Goal: Task Accomplishment & Management: Use online tool/utility

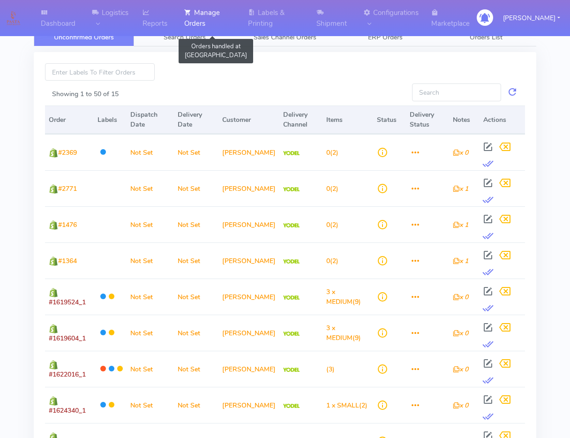
click at [211, 33] on link "Manage Orders" at bounding box center [211, 18] width 64 height 36
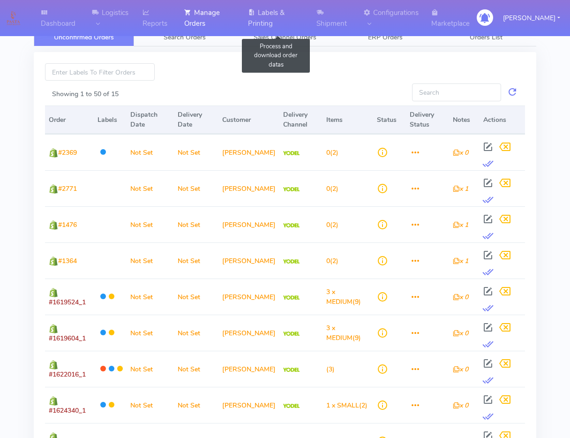
click at [273, 26] on link "Labels & Printing" at bounding box center [277, 18] width 68 height 36
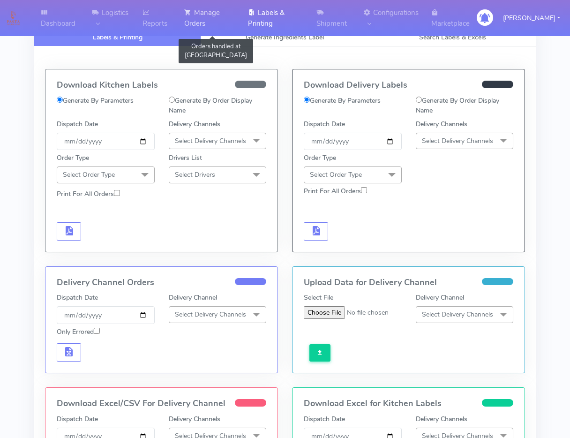
click at [198, 20] on link "Manage Orders" at bounding box center [211, 18] width 64 height 36
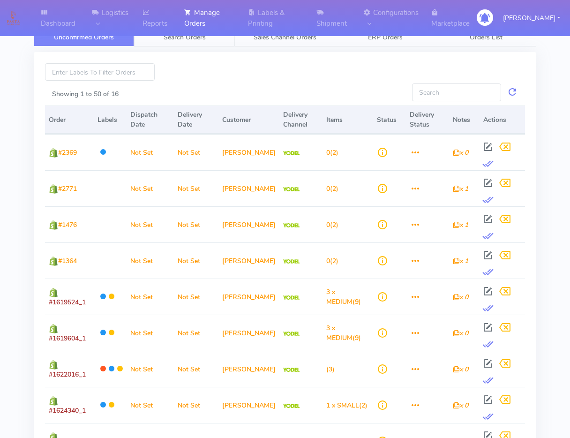
click at [192, 41] on span "Search Orders" at bounding box center [185, 37] width 42 height 9
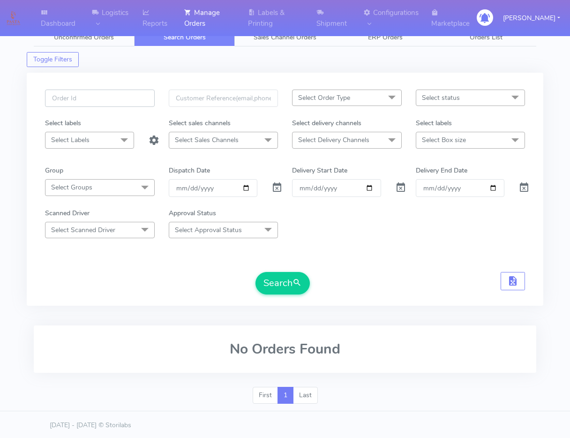
click at [148, 100] on input "text" at bounding box center [100, 98] width 110 height 17
paste input "1623397"
type input "1623397"
click at [282, 187] on span at bounding box center [277, 189] width 11 height 9
click at [284, 288] on button "Search" at bounding box center [283, 283] width 54 height 23
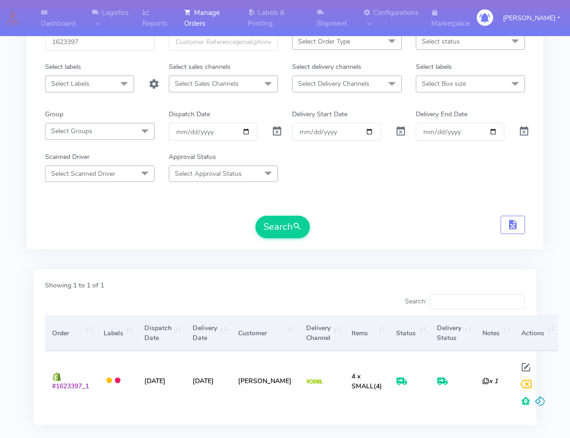
scroll to position [109, 0]
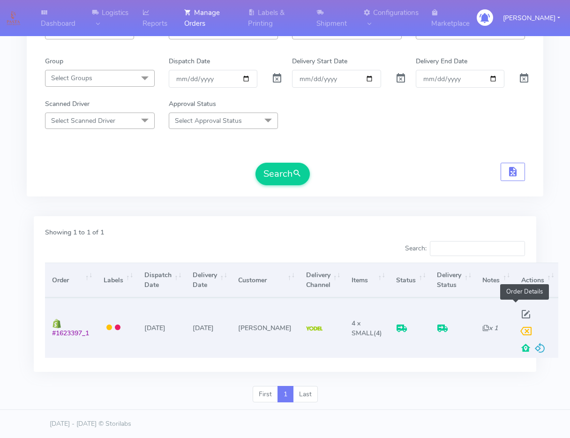
click at [518, 314] on span at bounding box center [526, 316] width 17 height 9
select select "5"
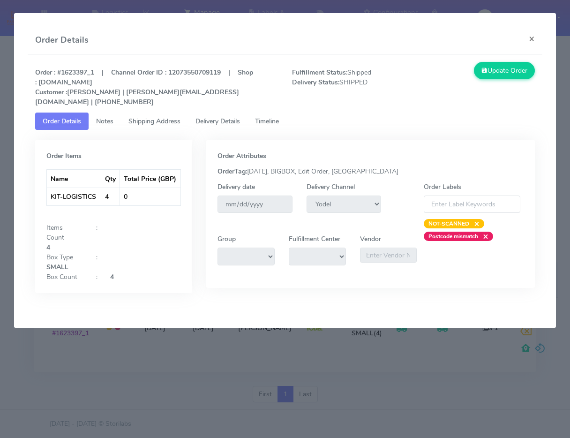
click at [157, 116] on link "Shipping Address" at bounding box center [154, 121] width 67 height 17
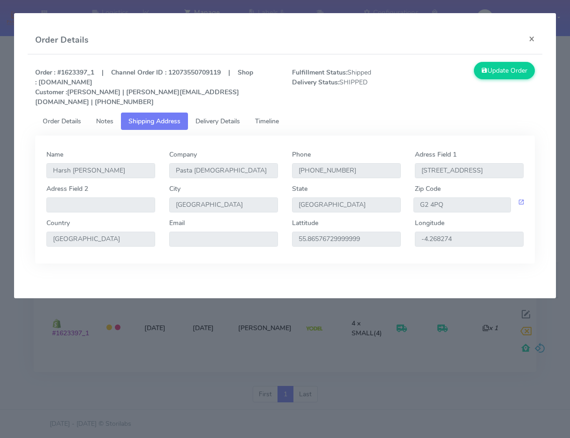
click at [230, 117] on span "Delivery Details" at bounding box center [218, 121] width 45 height 9
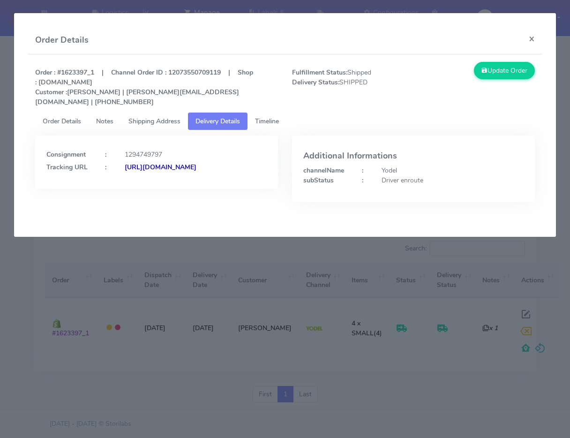
drag, startPoint x: 242, startPoint y: 182, endPoint x: 148, endPoint y: 172, distance: 94.0
click at [148, 172] on div "Consignment : 1294749797 Tracking URL : [URL][DOMAIN_NAME]" at bounding box center [156, 162] width 243 height 53
copy strong "JJD0002249960896657"
click at [525, 39] on button "×" at bounding box center [532, 38] width 21 height 25
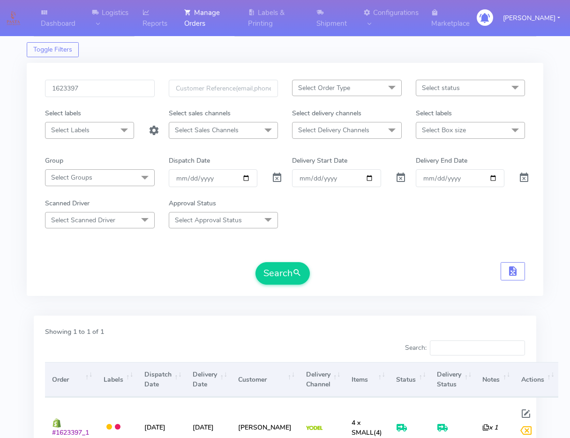
scroll to position [0, 0]
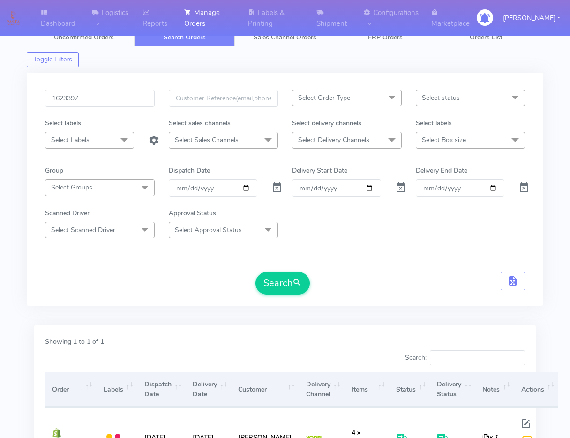
click at [331, 93] on span "Select Order Type" at bounding box center [324, 97] width 52 height 9
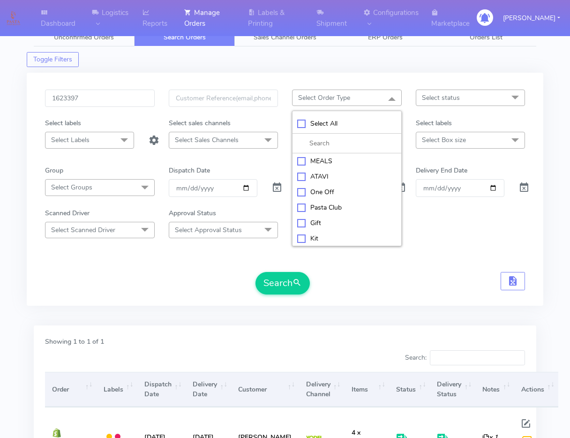
click at [332, 164] on div "MEALS" at bounding box center [346, 161] width 99 height 10
checkbox input "true"
click at [425, 97] on span "Select status" at bounding box center [441, 97] width 38 height 9
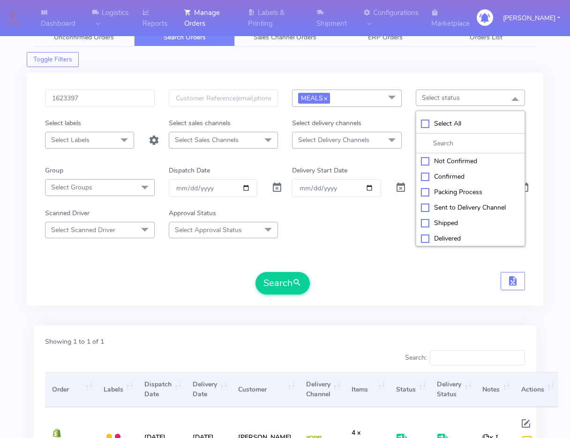
click at [383, 144] on span at bounding box center [392, 141] width 19 height 18
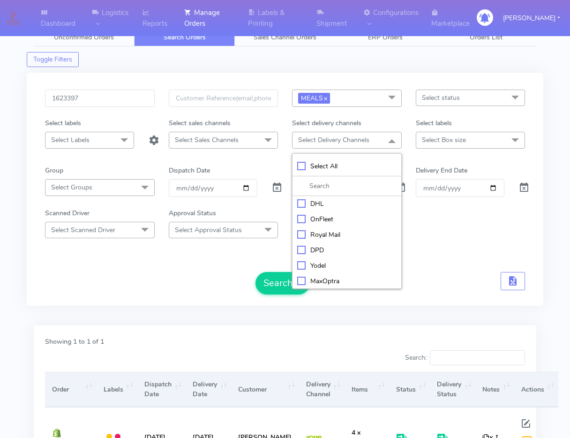
click at [313, 237] on div "Royal Mail" at bounding box center [346, 235] width 99 height 10
checkbox input "true"
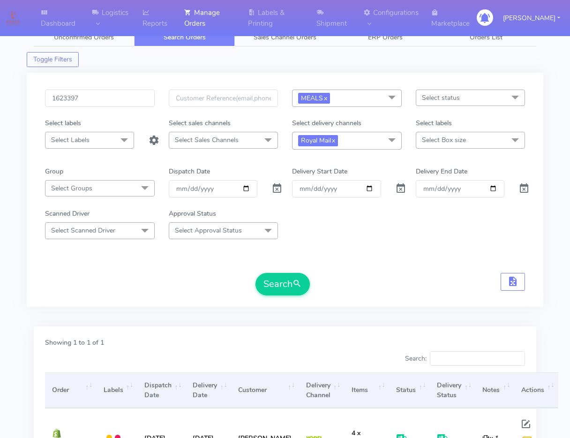
click at [437, 140] on span "Select Box size" at bounding box center [444, 140] width 44 height 9
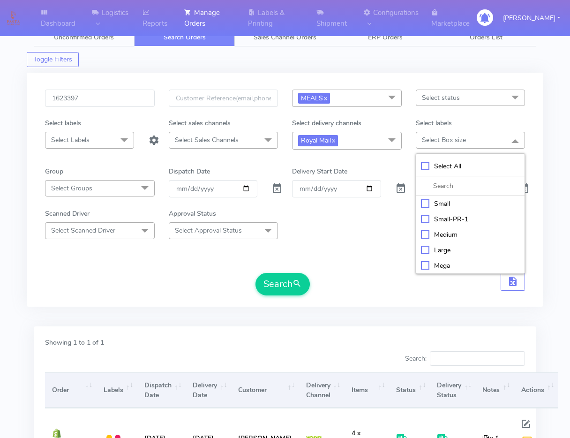
click at [434, 204] on div "Small" at bounding box center [470, 204] width 99 height 10
click at [459, 139] on span "Small x" at bounding box center [471, 140] width 110 height 17
click at [445, 140] on link "x" at bounding box center [443, 140] width 4 height 10
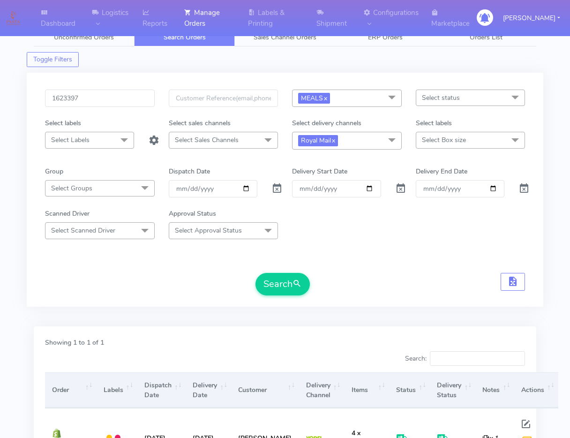
click at [434, 147] on span "Select Box size" at bounding box center [471, 140] width 110 height 16
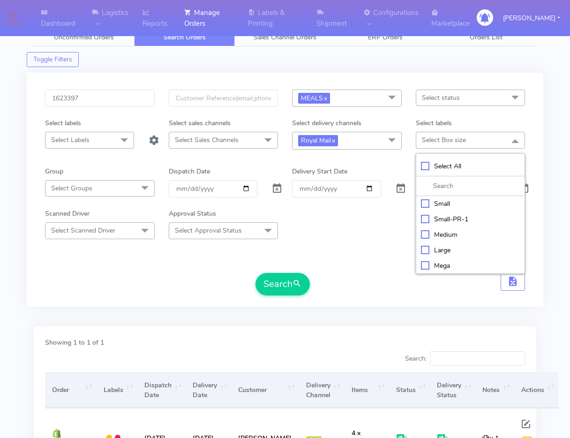
click at [430, 208] on div "Small" at bounding box center [470, 204] width 99 height 10
checkbox input "true"
click at [430, 239] on div "Medium" at bounding box center [470, 236] width 99 height 10
checkbox input "true"
click at [425, 252] on div "Large" at bounding box center [470, 251] width 99 height 10
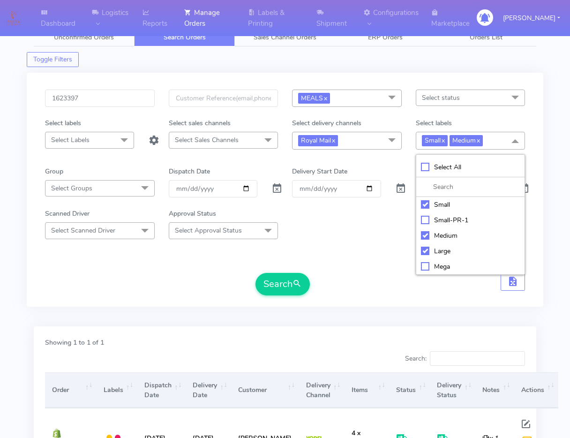
checkbox input "true"
click at [425, 268] on div "Mega" at bounding box center [470, 267] width 99 height 10
checkbox input "true"
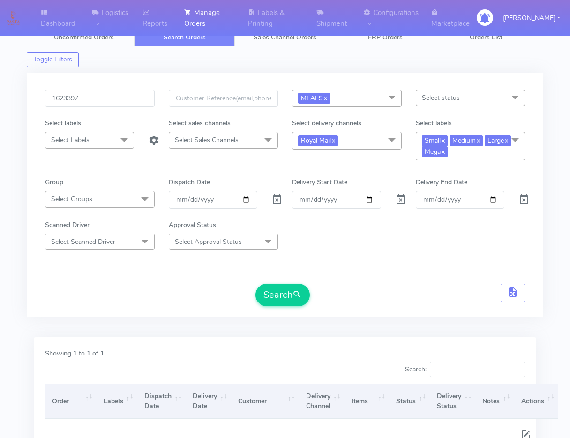
click at [391, 242] on div "Scanned Driver Select Scanned Driver Select All Test Driver [PERSON_NAME] Abdul…" at bounding box center [285, 235] width 494 height 30
click at [244, 197] on input "date" at bounding box center [213, 199] width 89 height 17
click at [265, 294] on button "Search" at bounding box center [283, 295] width 54 height 23
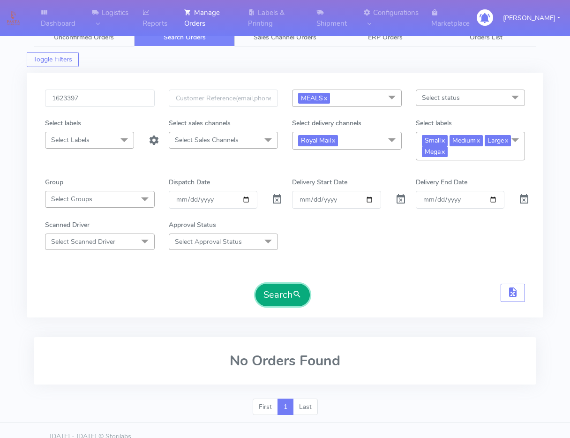
click at [265, 294] on button "Search" at bounding box center [283, 295] width 54 height 23
click at [248, 203] on input "[DATE]" at bounding box center [213, 199] width 89 height 17
type input "[DATE]"
click at [273, 293] on button "Search" at bounding box center [283, 295] width 54 height 23
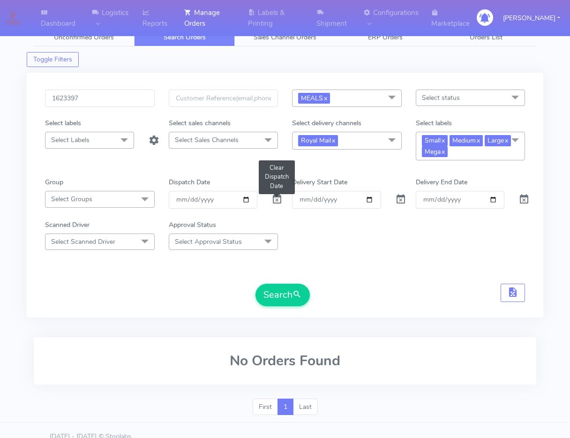
click at [275, 197] on span at bounding box center [277, 201] width 11 height 9
click at [369, 200] on input "Order" at bounding box center [336, 199] width 89 height 17
type input "[DATE]"
drag, startPoint x: 358, startPoint y: 206, endPoint x: 341, endPoint y: 262, distance: 58.5
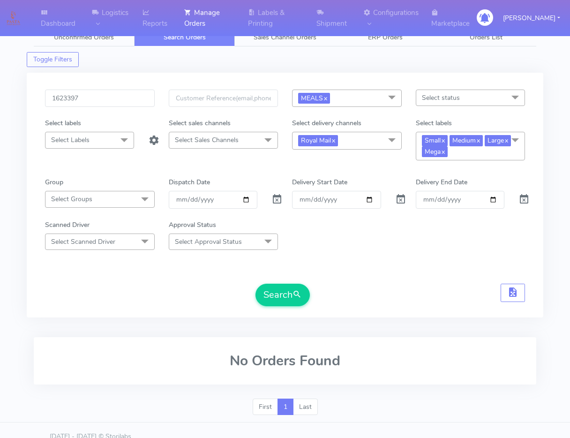
click at [341, 262] on form "1623397 MEALS x Select All MEALS ATAVI One Off Pasta Club Gift Kit Event Unknow…" at bounding box center [285, 198] width 480 height 217
click at [279, 295] on button "Search" at bounding box center [283, 295] width 54 height 23
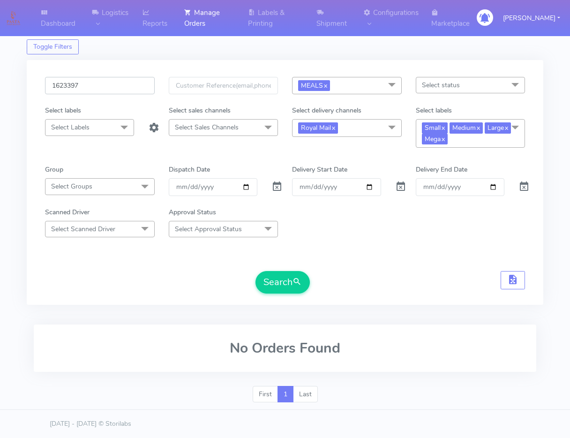
click at [129, 88] on input "1623397" at bounding box center [100, 85] width 110 height 17
click at [298, 286] on span "submit" at bounding box center [297, 282] width 9 height 13
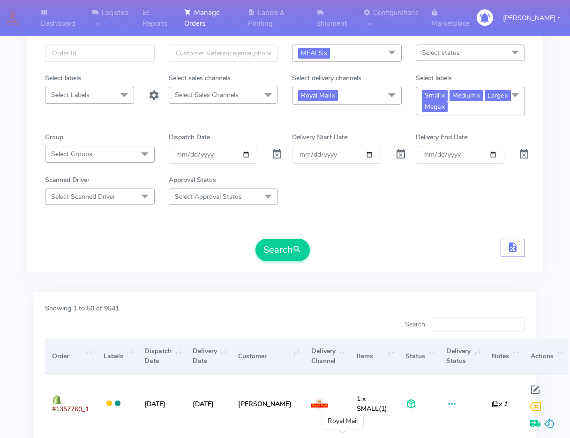
scroll to position [0, 0]
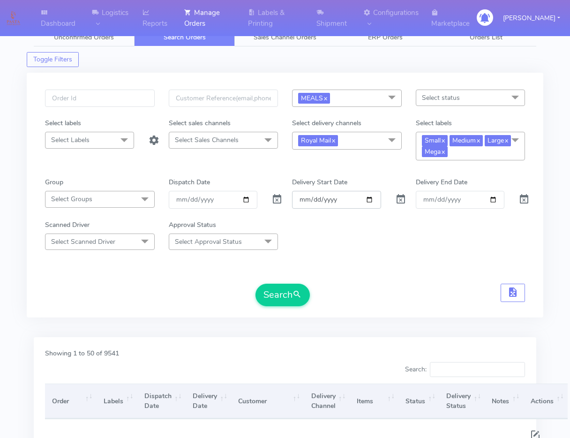
click at [371, 201] on input "[DATE]" at bounding box center [336, 199] width 89 height 17
click at [400, 202] on span at bounding box center [400, 201] width 11 height 9
click at [275, 199] on span at bounding box center [277, 201] width 11 height 9
click at [243, 201] on input "date" at bounding box center [213, 199] width 89 height 17
click at [270, 296] on button "Search" at bounding box center [283, 295] width 54 height 23
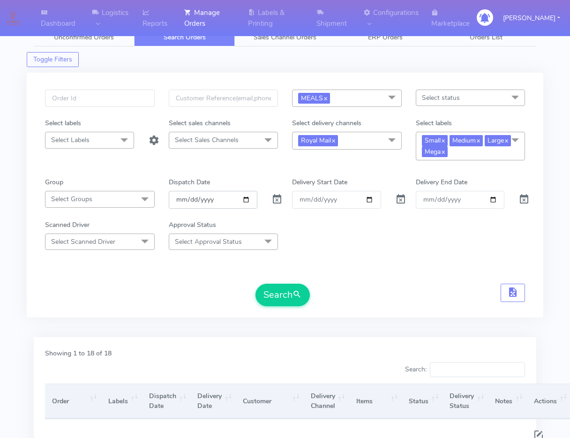
click at [243, 198] on input "[DATE]" at bounding box center [213, 199] width 89 height 17
click at [264, 284] on button "Search" at bounding box center [283, 295] width 54 height 23
click at [277, 288] on button "Search" at bounding box center [283, 295] width 54 height 23
click at [245, 201] on input "[DATE]" at bounding box center [213, 199] width 89 height 17
click at [260, 287] on button "Search" at bounding box center [283, 295] width 54 height 23
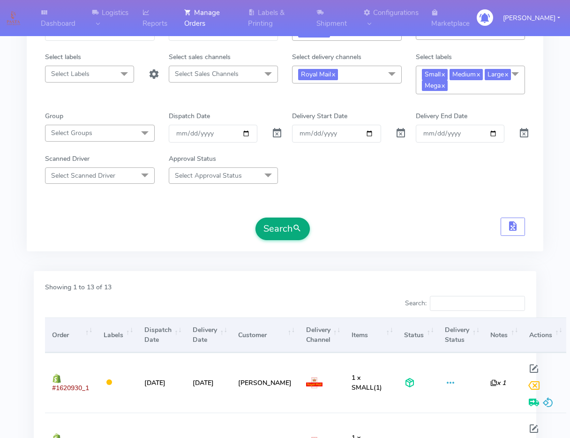
scroll to position [59, 0]
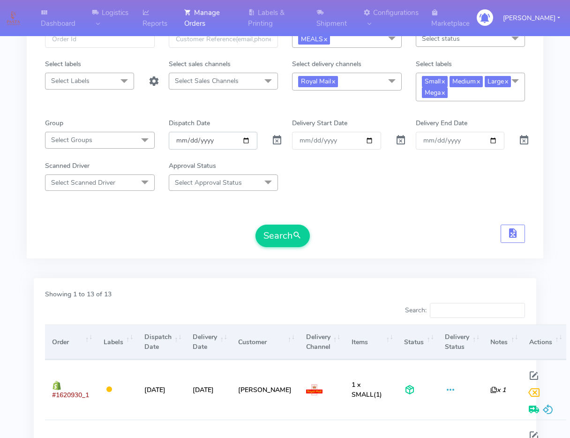
click at [247, 141] on input "[DATE]" at bounding box center [213, 140] width 89 height 17
click at [278, 237] on button "Search" at bounding box center [283, 236] width 54 height 23
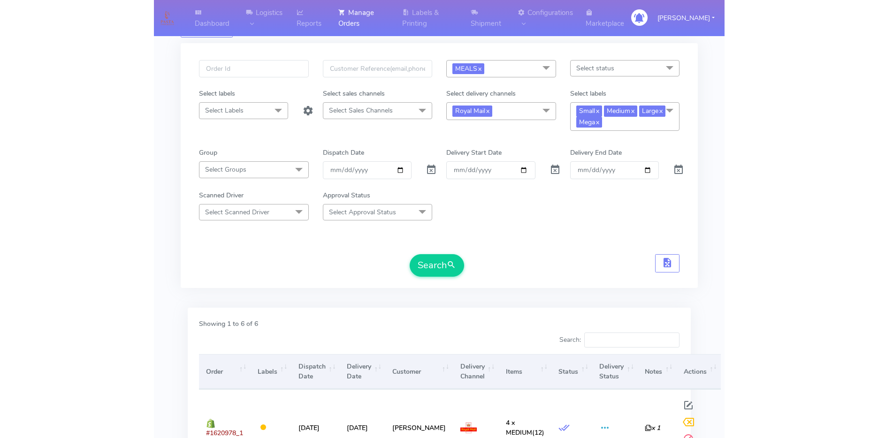
scroll to position [0, 0]
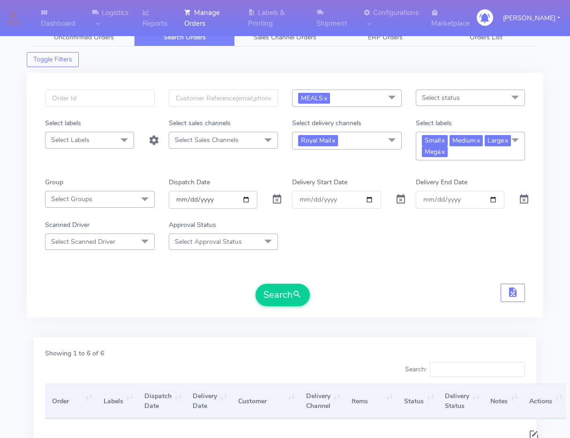
click at [245, 200] on input "[DATE]" at bounding box center [213, 199] width 89 height 17
type input "[DATE]"
click at [279, 301] on button "Search" at bounding box center [283, 295] width 54 height 23
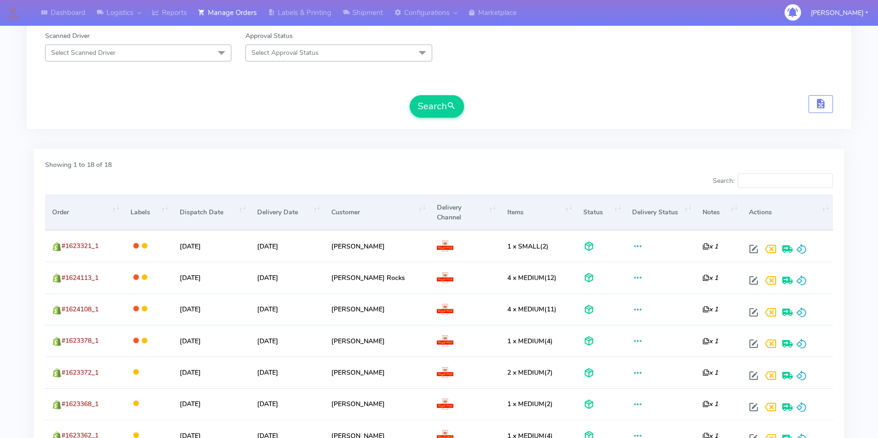
scroll to position [175, 0]
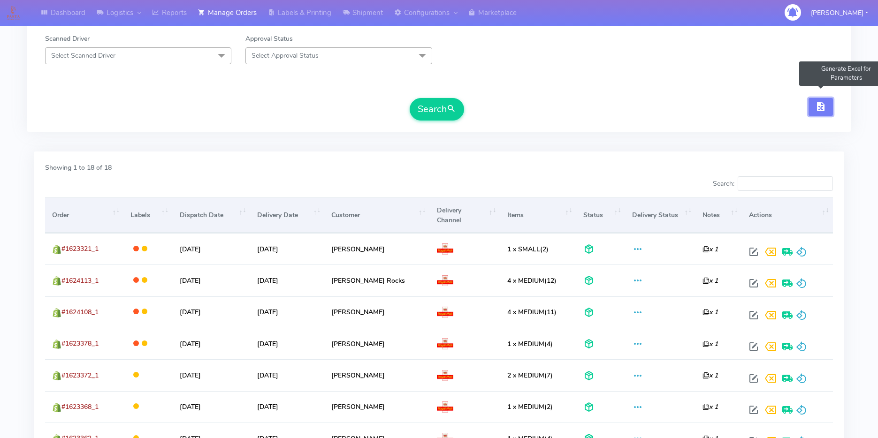
click at [570, 107] on span "button" at bounding box center [820, 108] width 11 height 9
click at [570, 110] on button "button" at bounding box center [820, 107] width 24 height 18
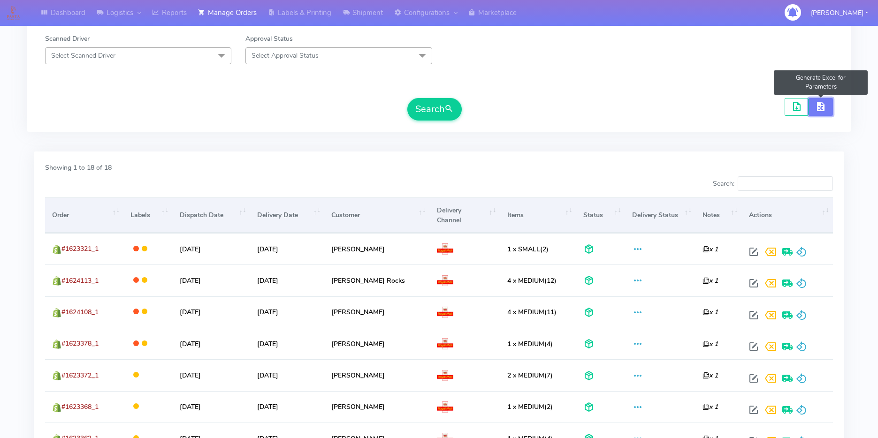
click at [570, 103] on button "button" at bounding box center [820, 107] width 24 height 18
click at [570, 112] on span "button" at bounding box center [796, 108] width 11 height 9
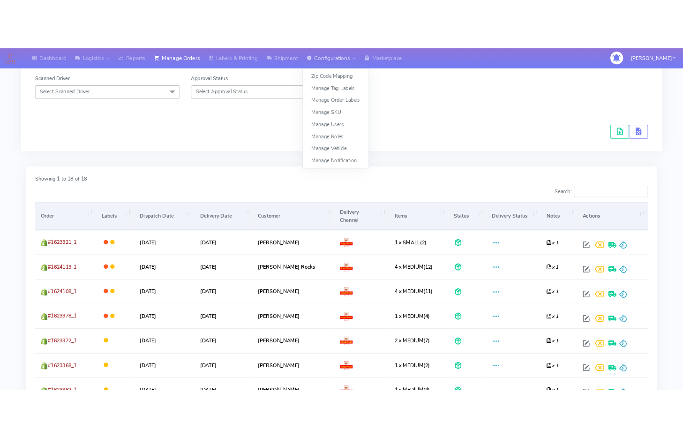
scroll to position [186, 0]
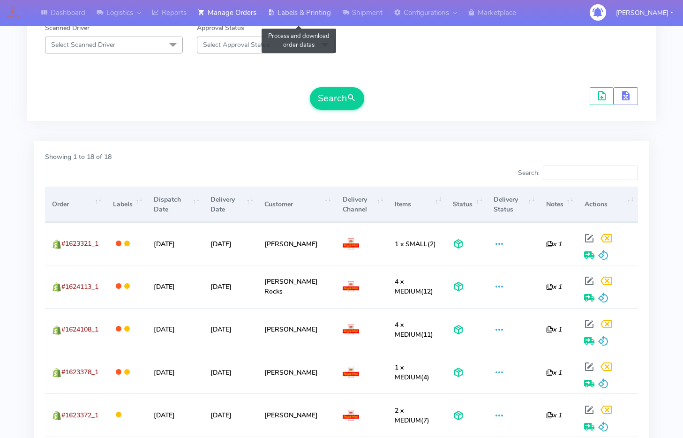
click at [329, 12] on link "Labels & Printing" at bounding box center [299, 13] width 75 height 26
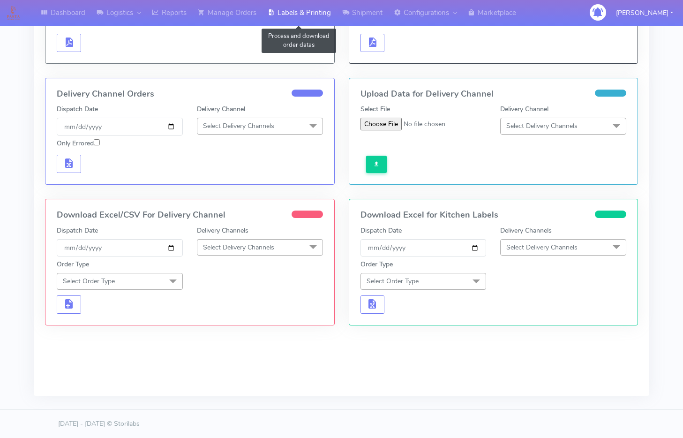
scroll to position [179, 0]
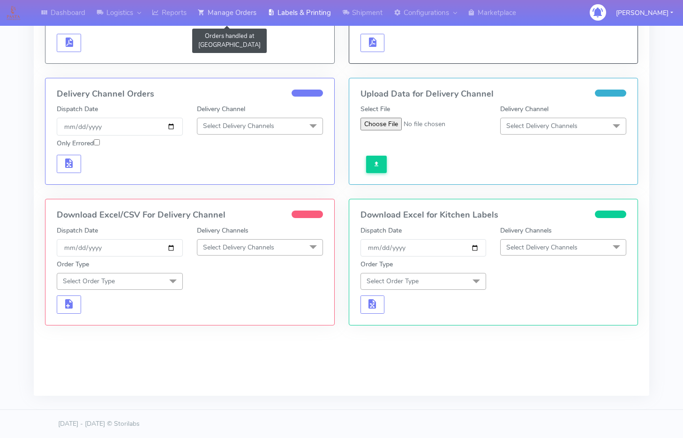
click at [230, 17] on link "Manage Orders" at bounding box center [227, 13] width 70 height 26
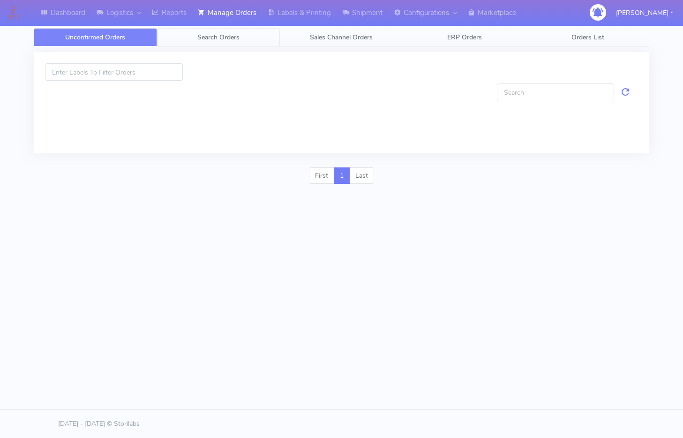
click at [224, 38] on span "Search Orders" at bounding box center [218, 37] width 42 height 9
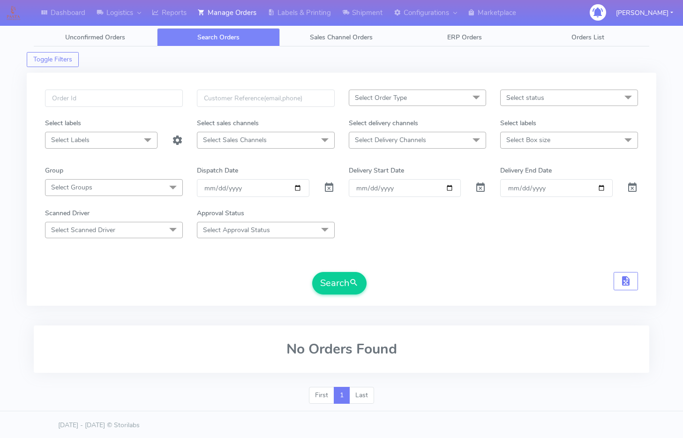
click at [395, 91] on span "Select Order Type" at bounding box center [418, 98] width 138 height 16
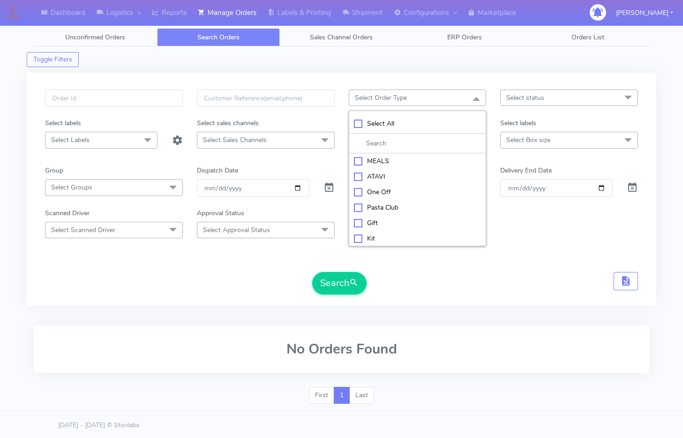
click at [385, 156] on div "MEALS" at bounding box center [418, 161] width 128 height 10
checkbox input "true"
click at [328, 159] on form "MEALS x Select All MEALS ATAVI One Off Pasta Club Gift Kit Event Unknown QCOM S…" at bounding box center [341, 192] width 593 height 205
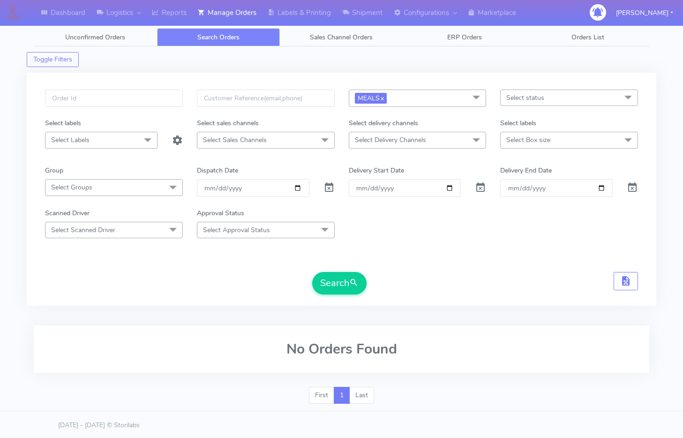
click at [372, 141] on span "Select Delivery Channels" at bounding box center [390, 140] width 71 height 9
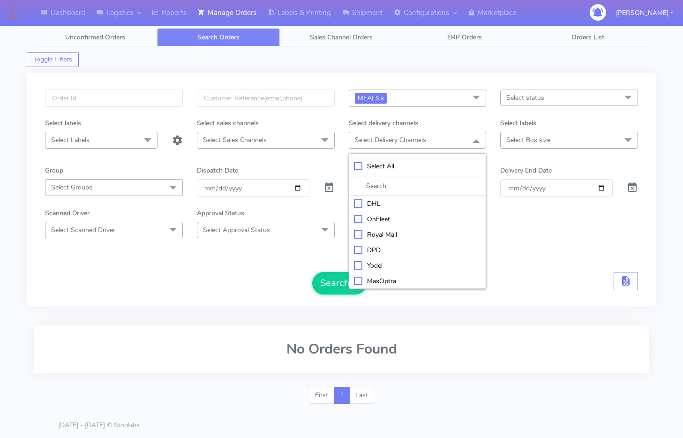
click at [371, 220] on div "OnFleet" at bounding box center [418, 219] width 128 height 10
checkbox input "true"
click at [528, 138] on span "Select Box size" at bounding box center [529, 140] width 44 height 9
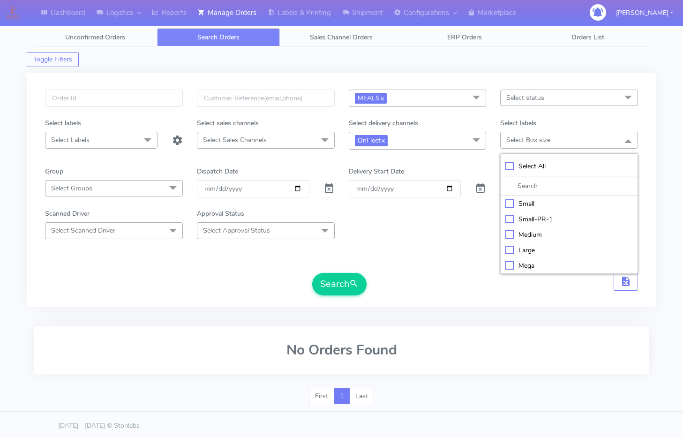
click at [523, 205] on div "Small" at bounding box center [570, 204] width 128 height 10
checkbox input "true"
click at [482, 167] on div "Delivery Start Date" at bounding box center [418, 174] width 152 height 14
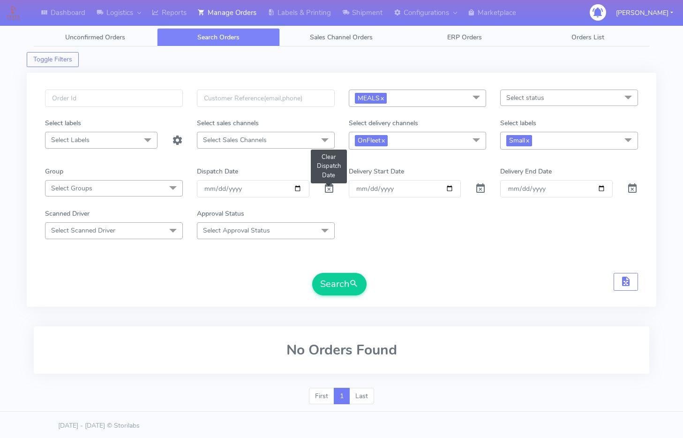
click at [324, 191] on span at bounding box center [329, 190] width 11 height 9
click at [299, 191] on input "date" at bounding box center [253, 188] width 113 height 17
type input "[DATE]"
click at [393, 227] on div "Scanned Driver Select Scanned Driver Select All Test Driver [PERSON_NAME] Abdul…" at bounding box center [341, 224] width 607 height 30
click at [334, 283] on button "Search" at bounding box center [339, 284] width 54 height 23
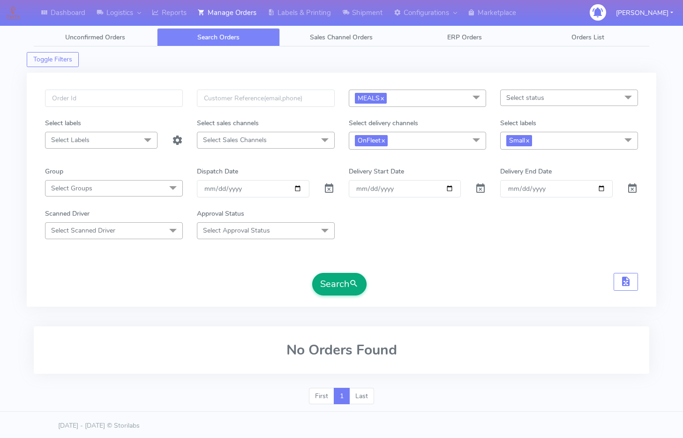
scroll to position [2, 0]
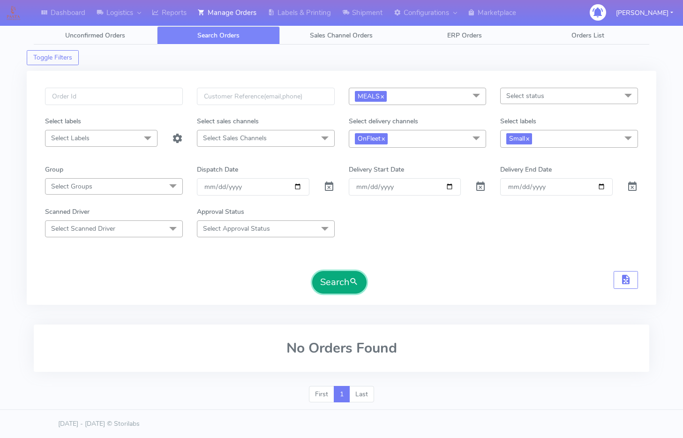
click at [317, 280] on button "Search" at bounding box center [339, 282] width 54 height 23
click at [335, 287] on button "Search" at bounding box center [339, 282] width 54 height 23
click at [305, 311] on div "MEALS x Select All MEALS ATAVI One Off Pasta Club Gift Kit Event Unknown QCOM S…" at bounding box center [342, 192] width 630 height 254
